Goal: Use online tool/utility: Utilize a website feature to perform a specific function

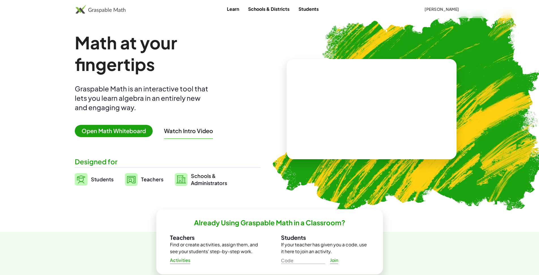
click at [109, 135] on span "Open Math Whiteboard" at bounding box center [114, 131] width 78 height 12
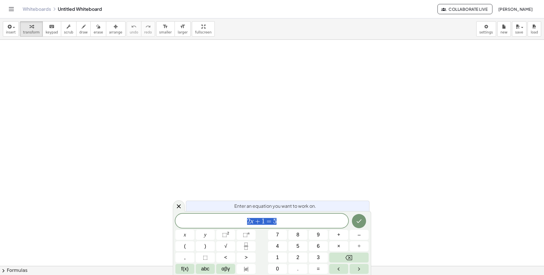
click at [295, 218] on span "2 x + 1 = 5" at bounding box center [261, 221] width 173 height 8
click at [249, 245] on icon "Fraction" at bounding box center [246, 245] width 7 height 7
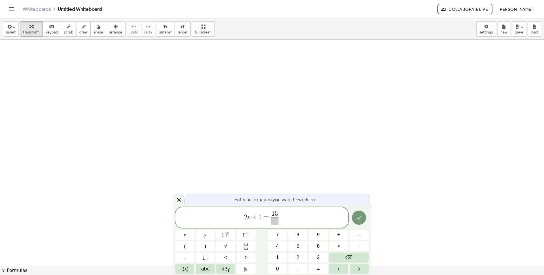
click at [275, 221] on span at bounding box center [274, 221] width 7 height 8
click at [266, 218] on span "=" at bounding box center [266, 216] width 8 height 7
click at [251, 243] on button "Fraction" at bounding box center [246, 246] width 19 height 10
click at [251, 222] on span at bounding box center [253, 221] width 4 height 8
click at [361, 217] on icon "Done" at bounding box center [359, 217] width 7 height 7
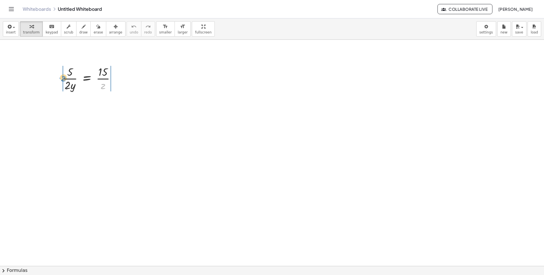
drag, startPoint x: 103, startPoint y: 87, endPoint x: 64, endPoint y: 79, distance: 40.4
click at [64, 79] on div at bounding box center [91, 78] width 63 height 28
drag, startPoint x: 103, startPoint y: 86, endPoint x: 59, endPoint y: 82, distance: 44.4
click at [59, 82] on div "· z · 5 · 2 · y = · 15 · z" at bounding box center [89, 77] width 71 height 31
drag, startPoint x: 112, startPoint y: 106, endPoint x: 104, endPoint y: 99, distance: 10.5
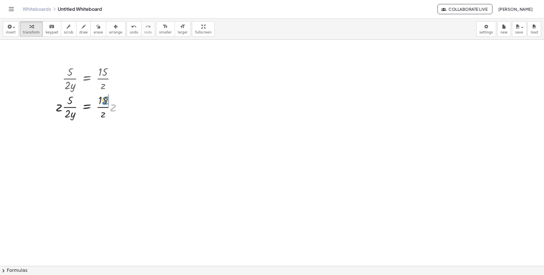
click at [104, 99] on div at bounding box center [91, 106] width 76 height 28
click at [111, 131] on div at bounding box center [91, 134] width 76 height 28
drag, startPoint x: 107, startPoint y: 141, endPoint x: 111, endPoint y: 129, distance: 13.1
click at [74, 156] on div at bounding box center [91, 163] width 76 height 28
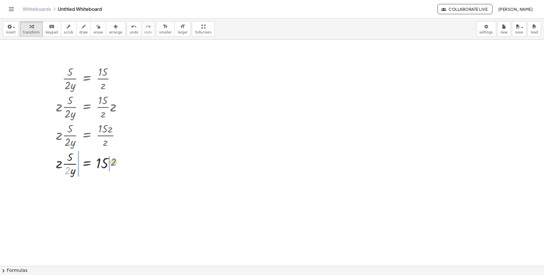
drag, startPoint x: 70, startPoint y: 170, endPoint x: 116, endPoint y: 162, distance: 46.7
click at [116, 162] on div at bounding box center [91, 163] width 76 height 28
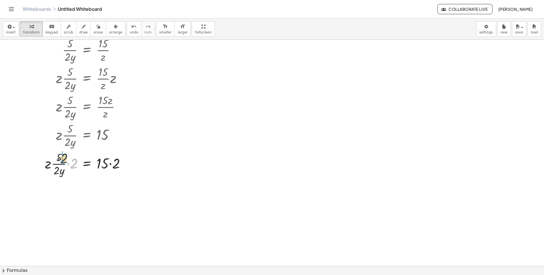
drag, startPoint x: 73, startPoint y: 164, endPoint x: 62, endPoint y: 159, distance: 11.4
click at [65, 171] on div at bounding box center [87, 163] width 90 height 28
drag, startPoint x: 71, startPoint y: 187, endPoint x: 61, endPoint y: 200, distance: 16.6
click at [61, 200] on div at bounding box center [87, 191] width 90 height 28
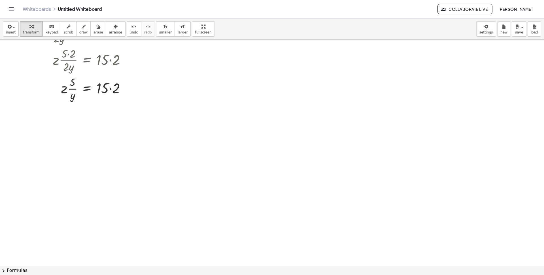
scroll to position [160, 0]
drag, startPoint x: 74, startPoint y: 98, endPoint x: 128, endPoint y: 98, distance: 54.4
click at [128, 98] on div at bounding box center [87, 88] width 90 height 28
drag, startPoint x: 75, startPoint y: 117, endPoint x: 67, endPoint y: 127, distance: 12.9
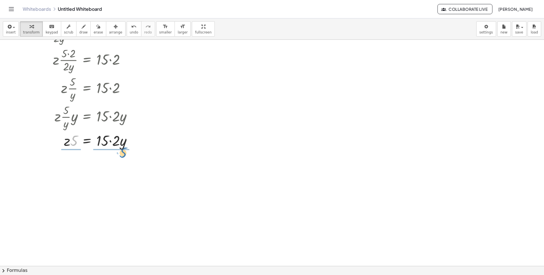
drag, startPoint x: 74, startPoint y: 138, endPoint x: 123, endPoint y: 150, distance: 50.5
drag, startPoint x: 70, startPoint y: 172, endPoint x: 73, endPoint y: 162, distance: 10.8
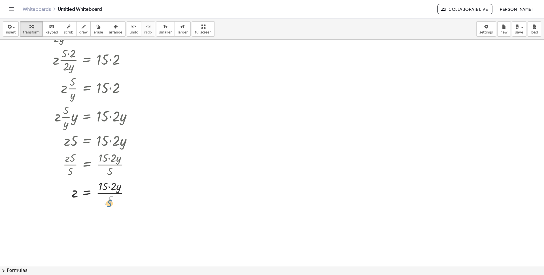
drag, startPoint x: 109, startPoint y: 202, endPoint x: 109, endPoint y: 206, distance: 4.6
click at [109, 206] on div at bounding box center [90, 192] width 97 height 28
drag, startPoint x: 110, startPoint y: 202, endPoint x: 103, endPoint y: 191, distance: 13.6
drag, startPoint x: 103, startPoint y: 196, endPoint x: 116, endPoint y: 196, distance: 13.0
click at [116, 196] on div at bounding box center [90, 192] width 97 height 19
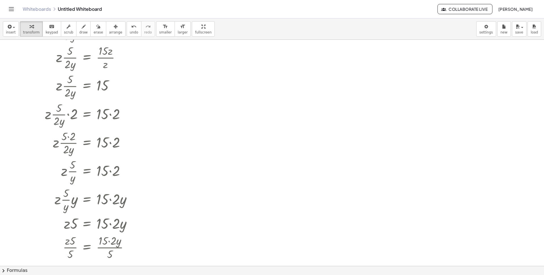
scroll to position [0, 0]
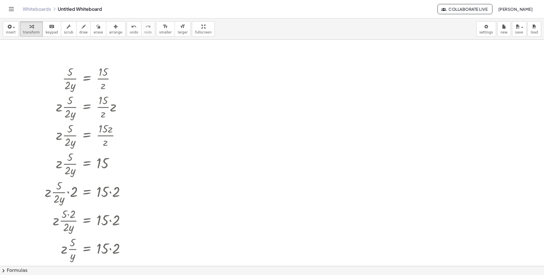
click at [538, 136] on div at bounding box center [272, 266] width 544 height 452
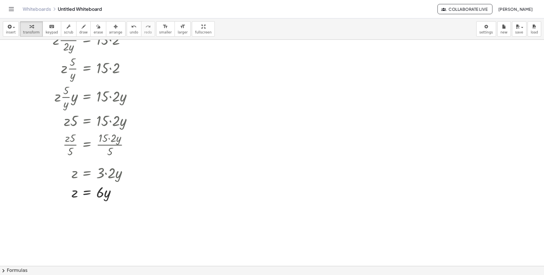
scroll to position [182, 0]
click at [73, 189] on div at bounding box center [90, 189] width 97 height 19
click at [73, 192] on div at bounding box center [90, 189] width 97 height 19
drag, startPoint x: 72, startPoint y: 193, endPoint x: 69, endPoint y: 194, distance: 3.1
click at [69, 194] on div at bounding box center [90, 189] width 97 height 19
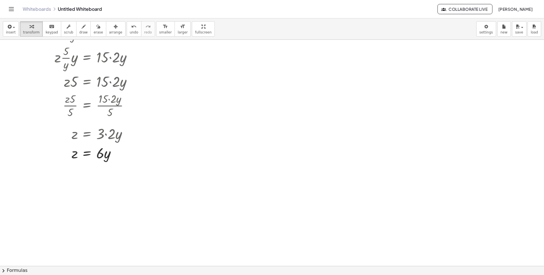
scroll to position [215, 0]
